Goal: Task Accomplishment & Management: Manage account settings

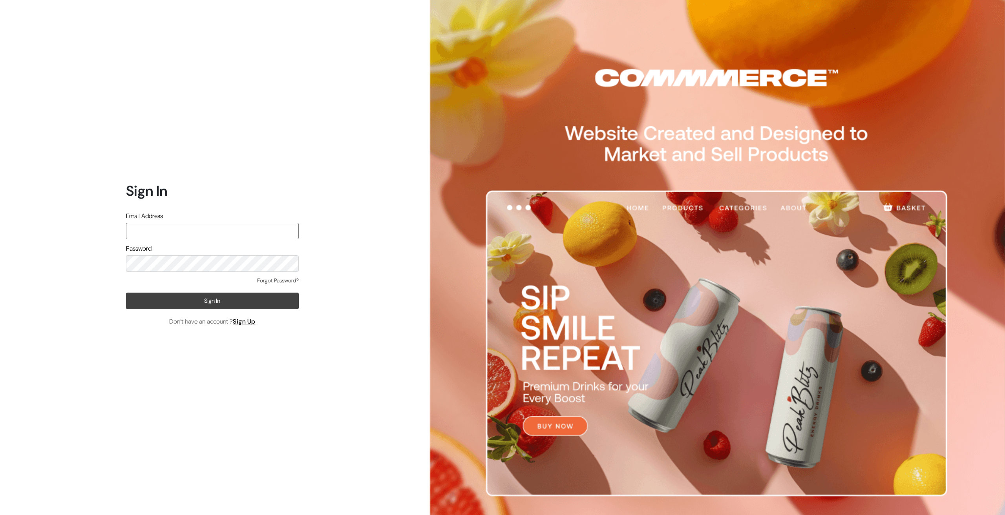
type input "Ecomservicesmumbai@gmail.com"
click at [197, 306] on button "Sign In" at bounding box center [212, 301] width 173 height 16
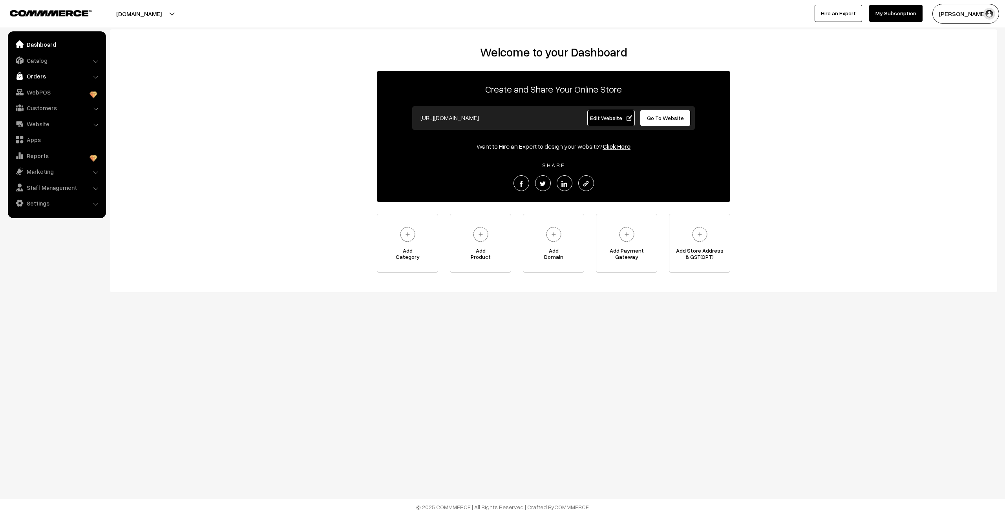
click at [44, 76] on link "Orders" at bounding box center [56, 76] width 93 height 14
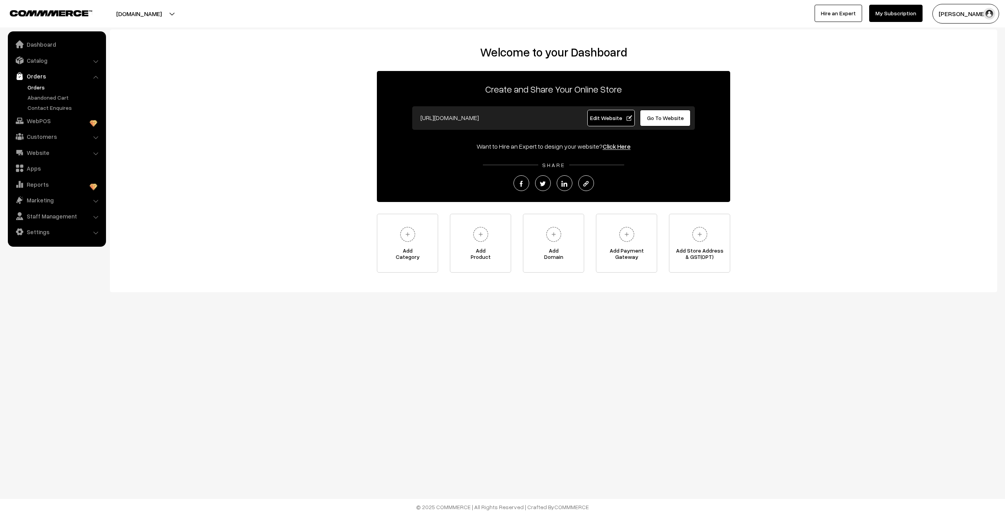
click at [38, 86] on link "Orders" at bounding box center [65, 87] width 78 height 8
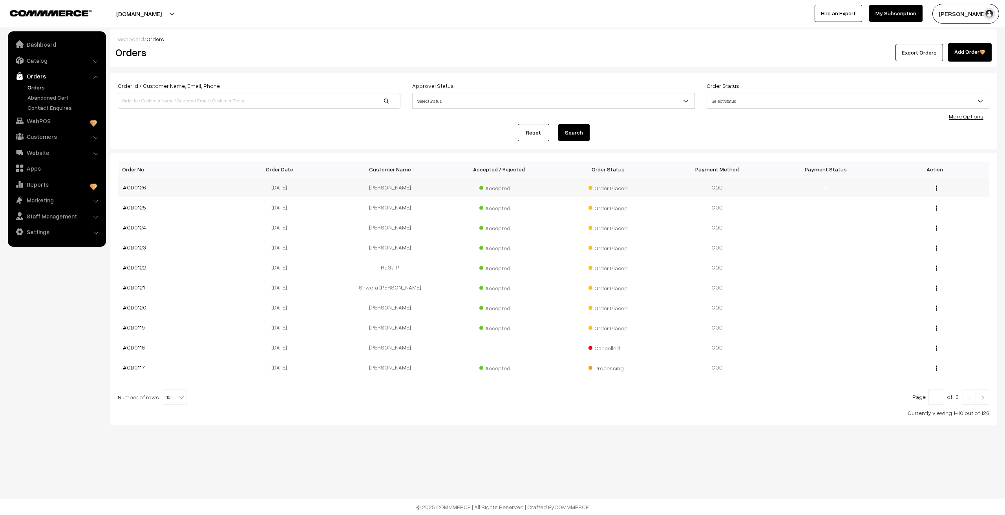
click at [135, 190] on link "#OD0126" at bounding box center [134, 187] width 23 height 7
click at [126, 268] on link "#OD0122" at bounding box center [134, 267] width 23 height 7
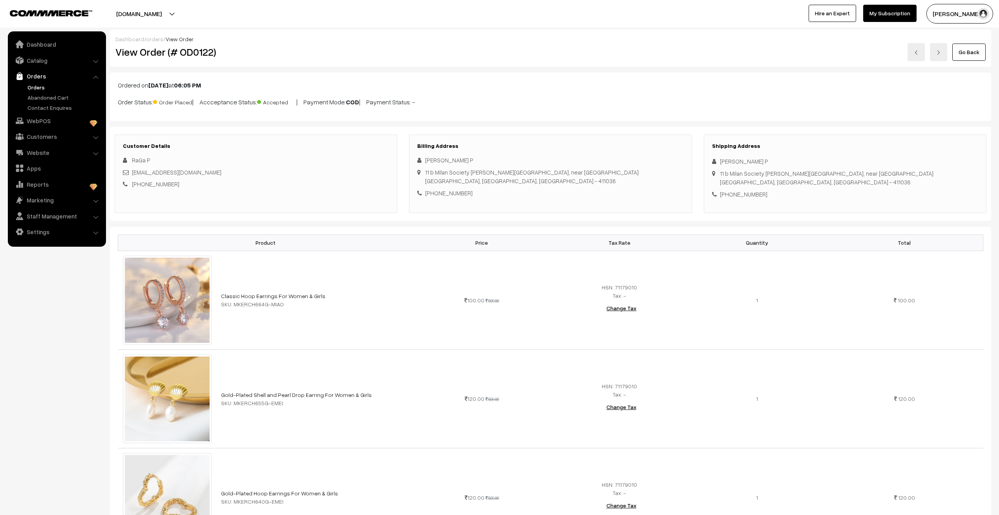
click at [432, 161] on div "[PERSON_NAME] P" at bounding box center [550, 160] width 266 height 9
copy div "[PERSON_NAME]"
click at [454, 194] on div "[PHONE_NUMBER]" at bounding box center [550, 193] width 266 height 9
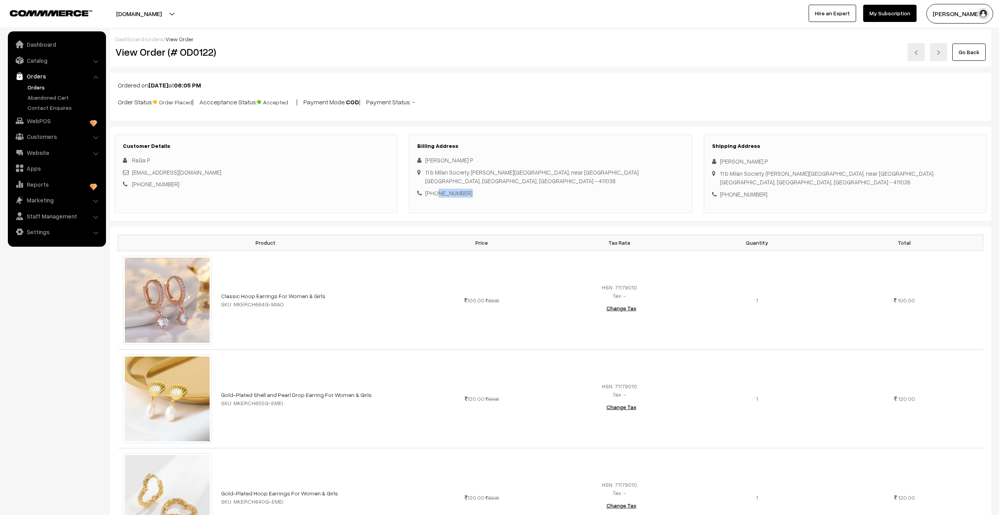
copy div "9136988230"
drag, startPoint x: 426, startPoint y: 174, endPoint x: 510, endPoint y: 185, distance: 84.7
click at [510, 185] on div "11 b Milan Society [PERSON_NAME][GEOGRAPHIC_DATA], near [GEOGRAPHIC_DATA] [GEOG…" at bounding box center [531, 177] width 213 height 18
copy div "11 b Milan Society [PERSON_NAME][GEOGRAPHIC_DATA], near [GEOGRAPHIC_DATA] [GEOG…"
click at [38, 90] on link "Orders" at bounding box center [65, 87] width 78 height 8
